Goal: Check status: Check status

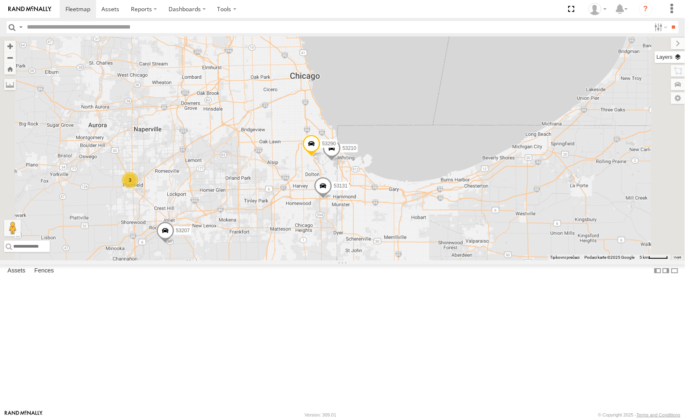
click at [680, 55] on label at bounding box center [670, 57] width 30 height 12
click at [0, 0] on label at bounding box center [0, 0] width 0 height 0
click at [0, 0] on span "Satellite + Roadmap" at bounding box center [0, 0] width 0 height 0
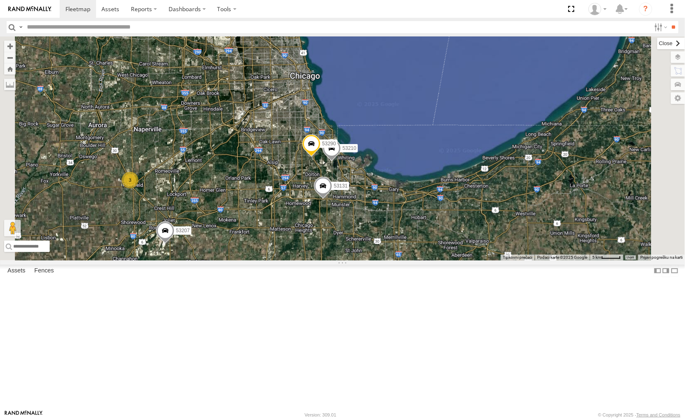
click at [657, 46] on label at bounding box center [671, 44] width 28 height 12
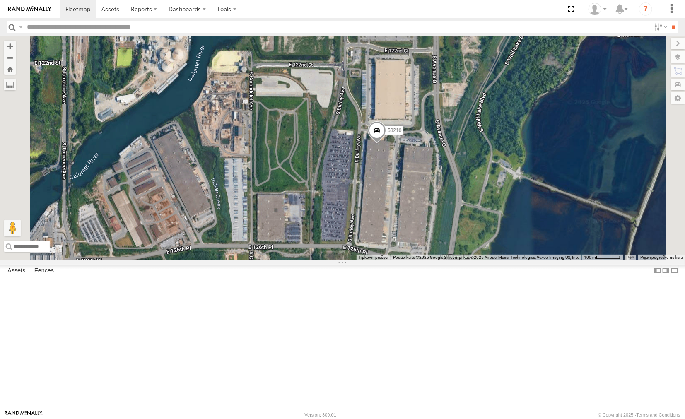
click at [386, 144] on span at bounding box center [377, 132] width 18 height 22
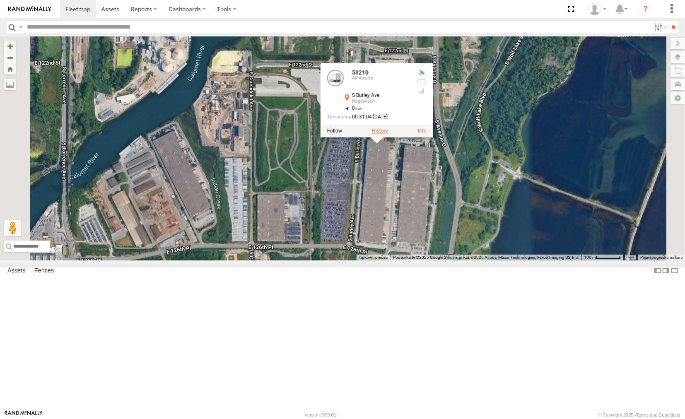
click at [388, 134] on label at bounding box center [380, 131] width 16 height 6
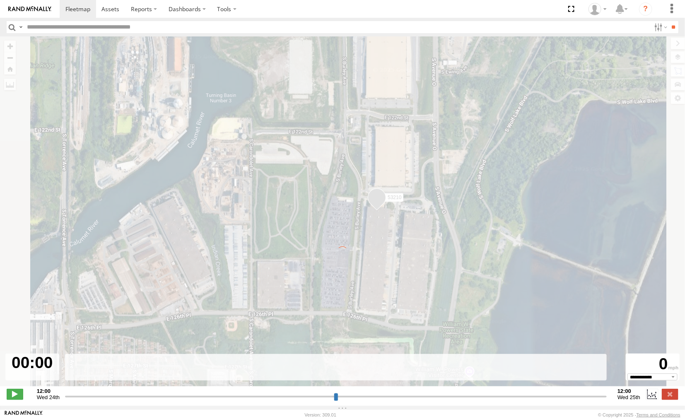
type input "**********"
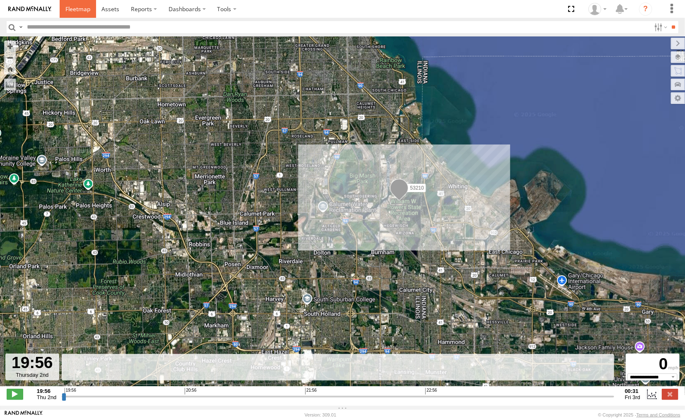
click at [70, 14] on link at bounding box center [78, 9] width 36 height 18
